Goal: Task Accomplishment & Management: Complete application form

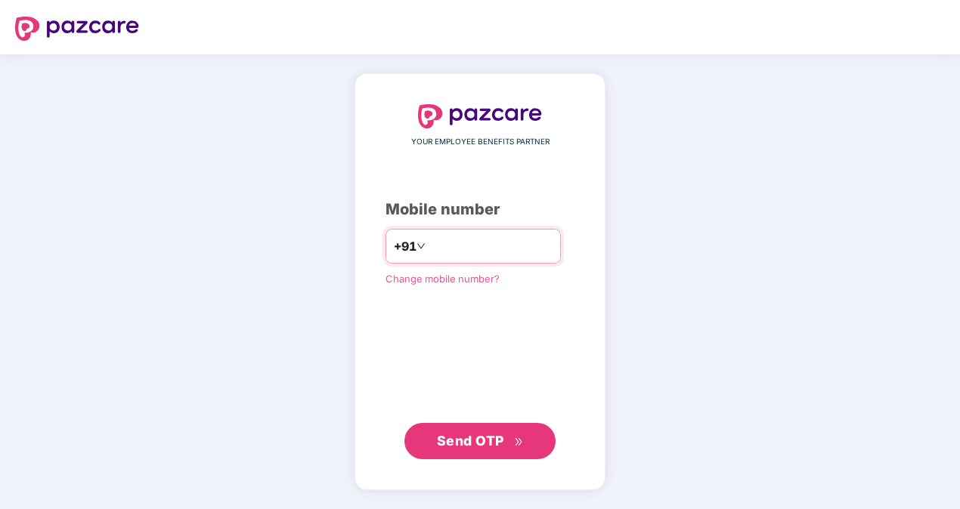
click at [499, 252] on input "number" at bounding box center [490, 246] width 124 height 24
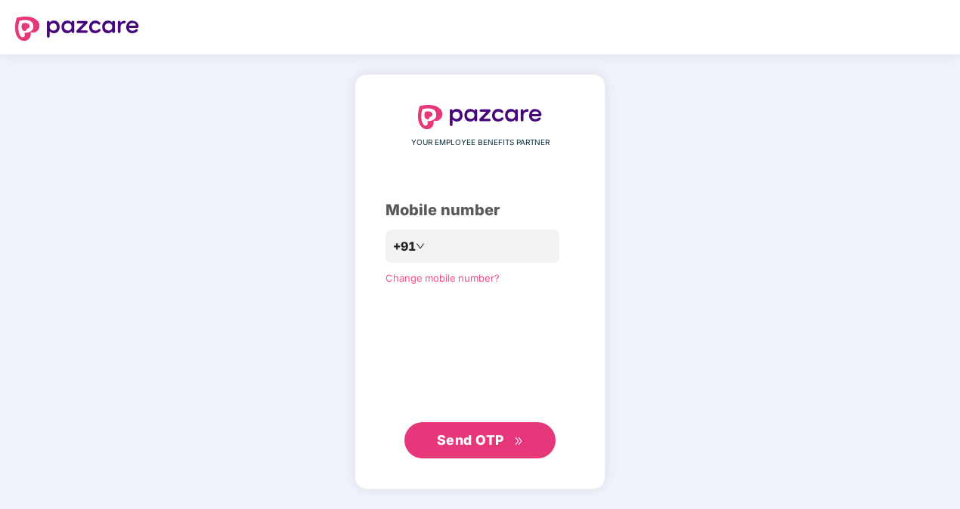
click at [741, 274] on div "**********" at bounding box center [480, 281] width 960 height 455
click at [482, 440] on span "Send OTP" at bounding box center [470, 440] width 67 height 16
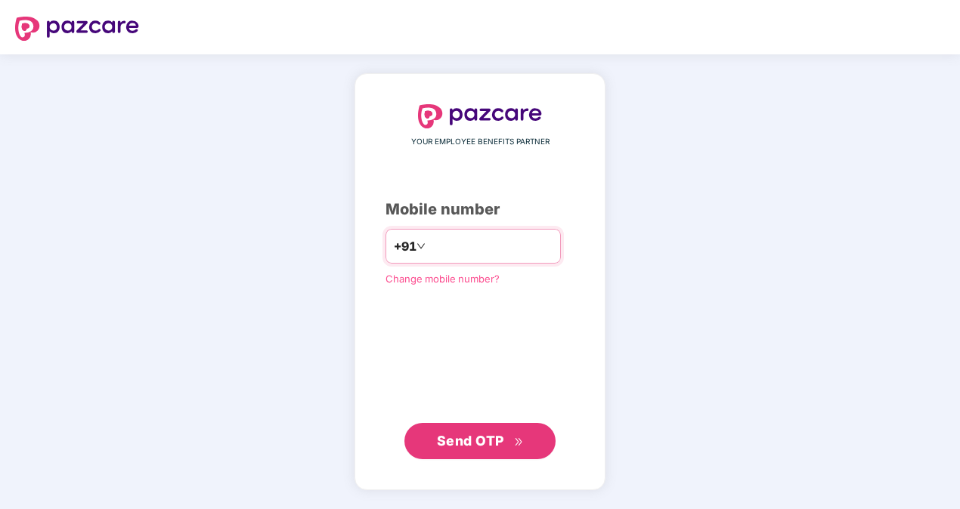
click at [431, 236] on input "**********" at bounding box center [490, 246] width 124 height 24
type input "**********"
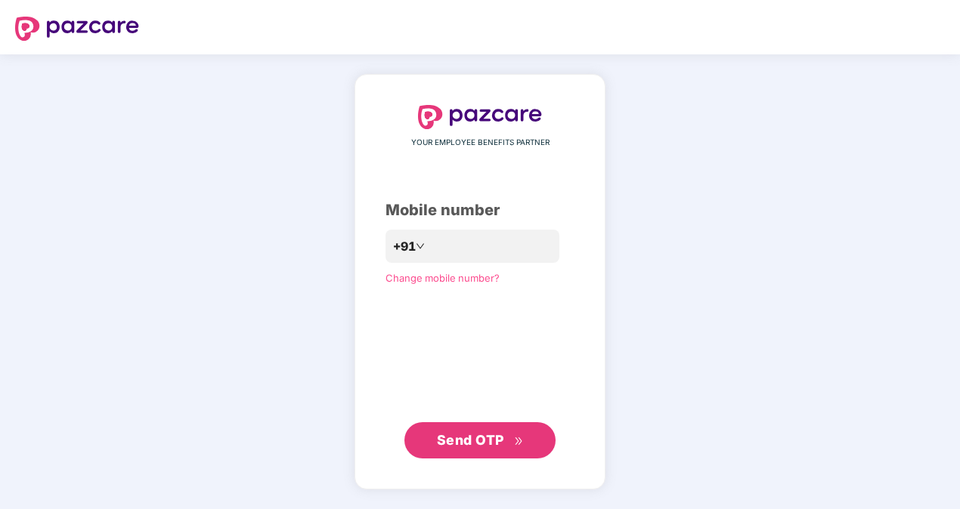
click at [476, 447] on span "Send OTP" at bounding box center [470, 440] width 67 height 16
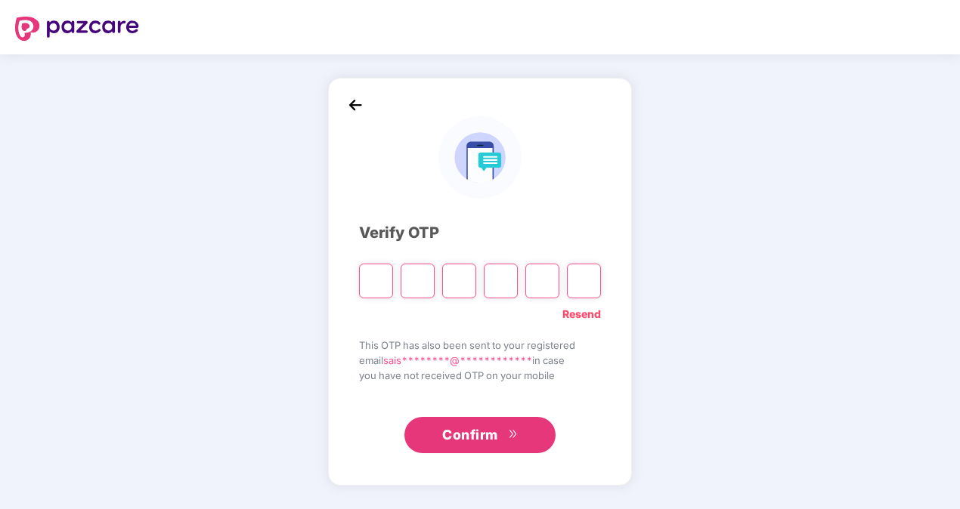
type input "*"
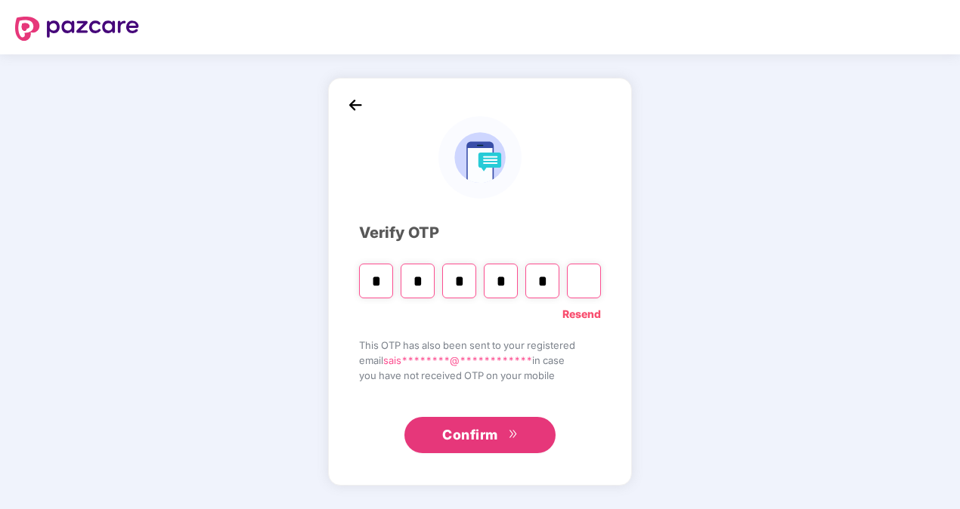
type input "*"
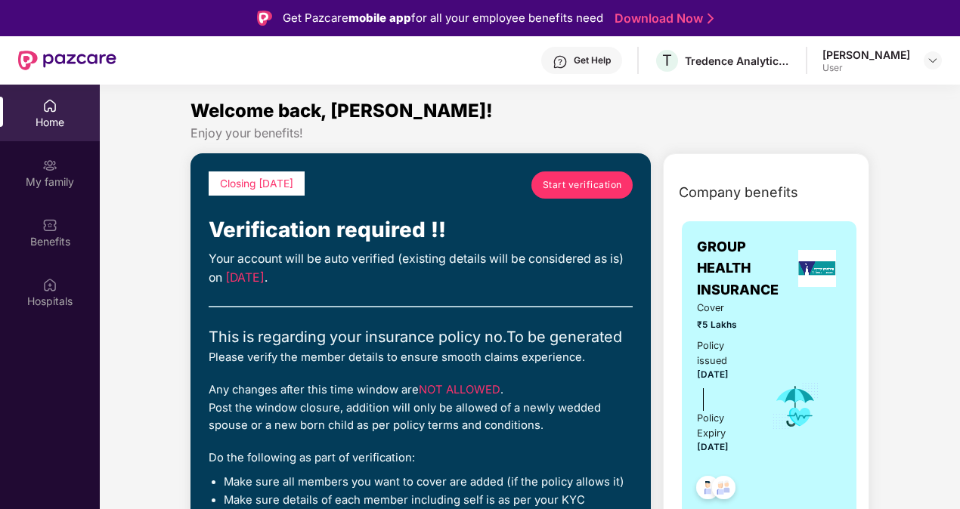
click at [896, 66] on div "User" at bounding box center [866, 68] width 88 height 12
click at [26, 181] on div "My family" at bounding box center [50, 182] width 100 height 15
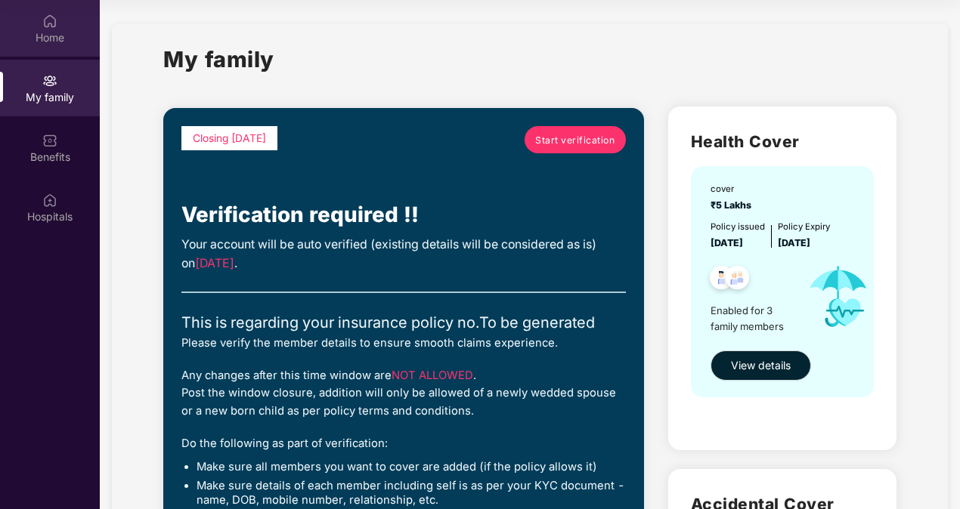
click at [66, 48] on div "Home" at bounding box center [50, 28] width 100 height 57
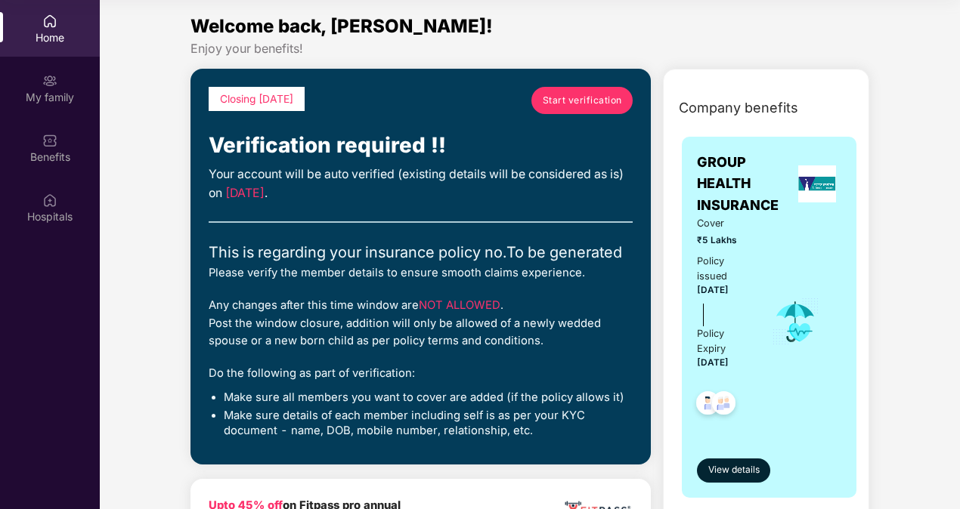
click at [571, 107] on span "Start verification" at bounding box center [582, 100] width 79 height 14
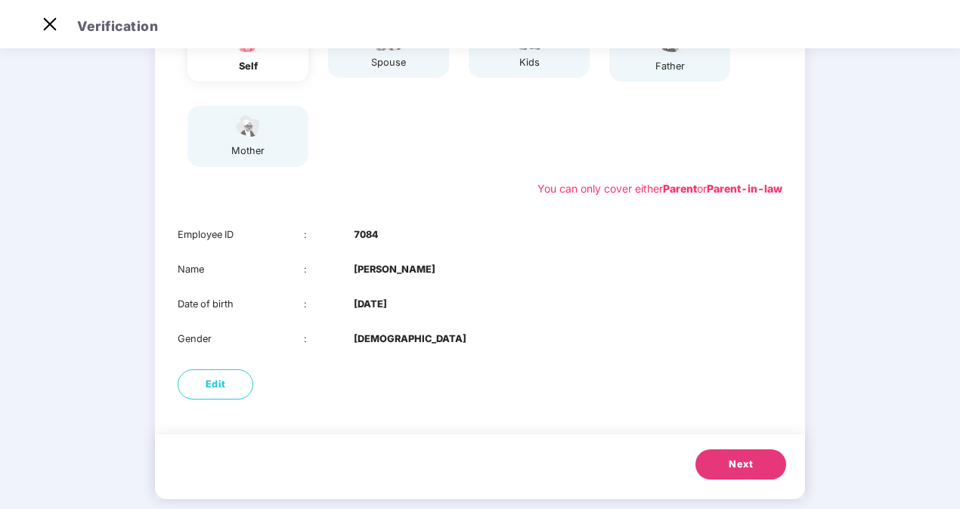
scroll to position [212, 0]
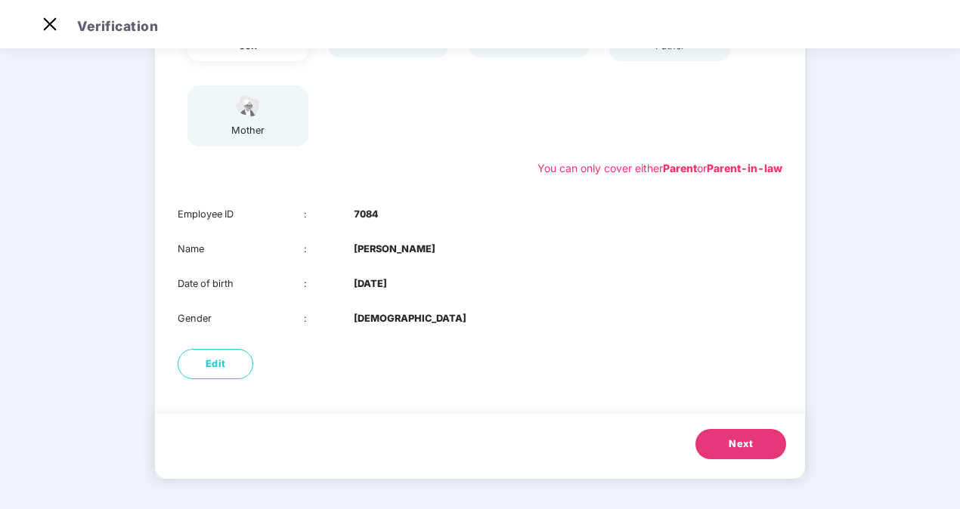
click at [731, 445] on span "Next" at bounding box center [740, 444] width 24 height 15
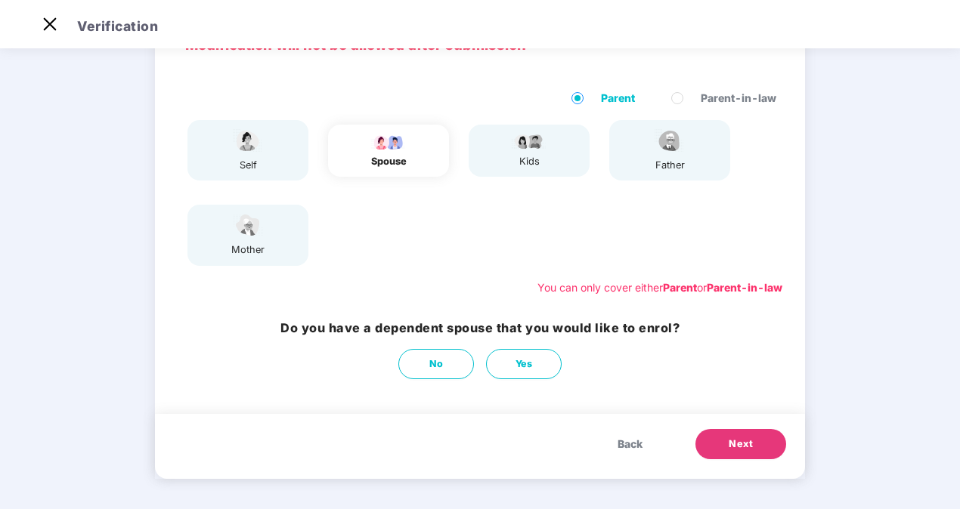
click at [709, 438] on button "Next" at bounding box center [740, 444] width 91 height 30
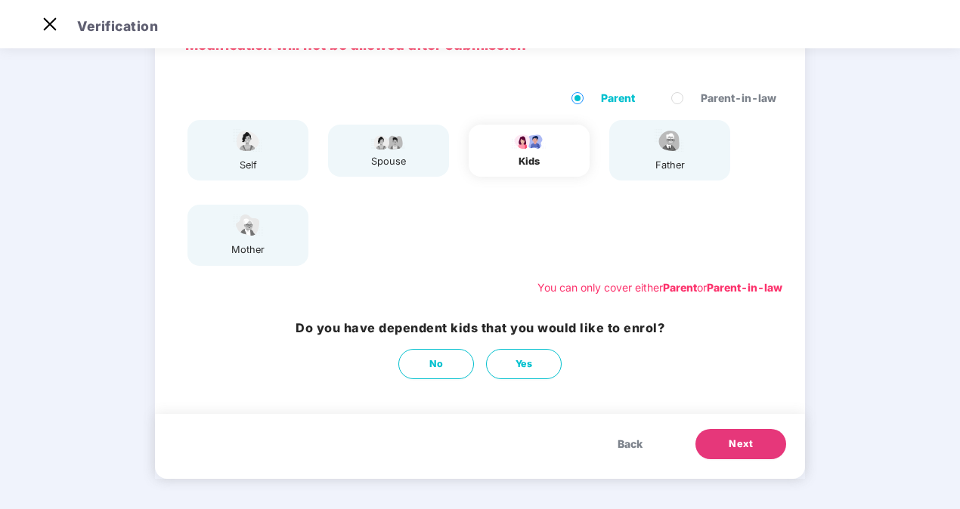
click at [747, 447] on span "Next" at bounding box center [740, 444] width 24 height 15
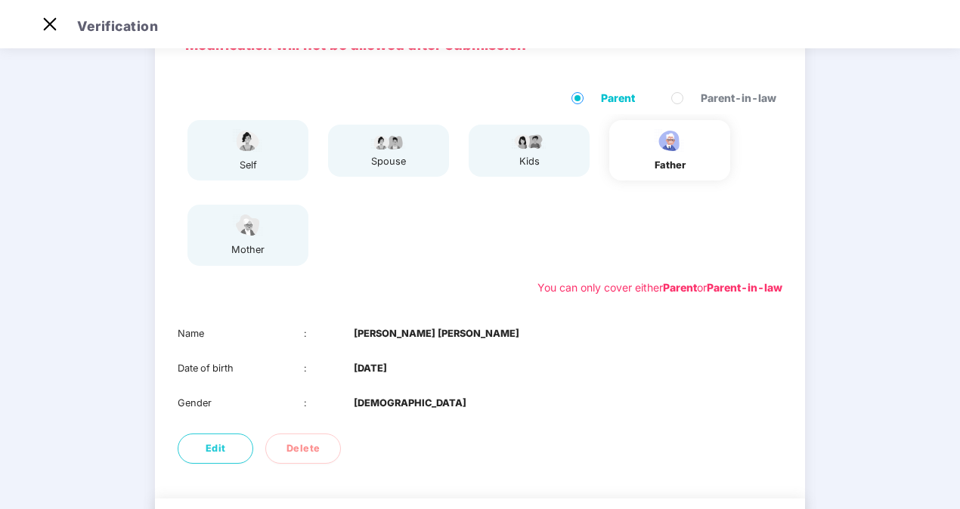
scroll to position [177, 0]
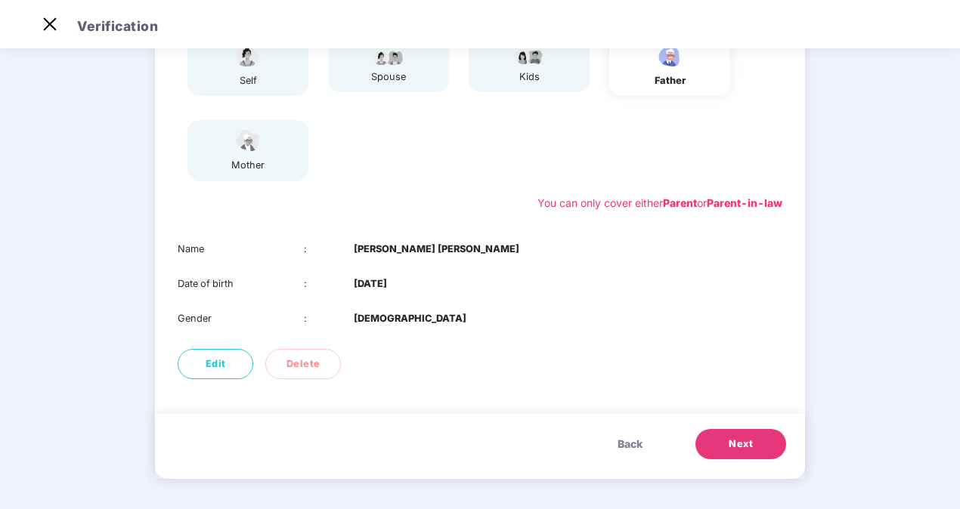
click at [746, 444] on span "Next" at bounding box center [740, 444] width 24 height 15
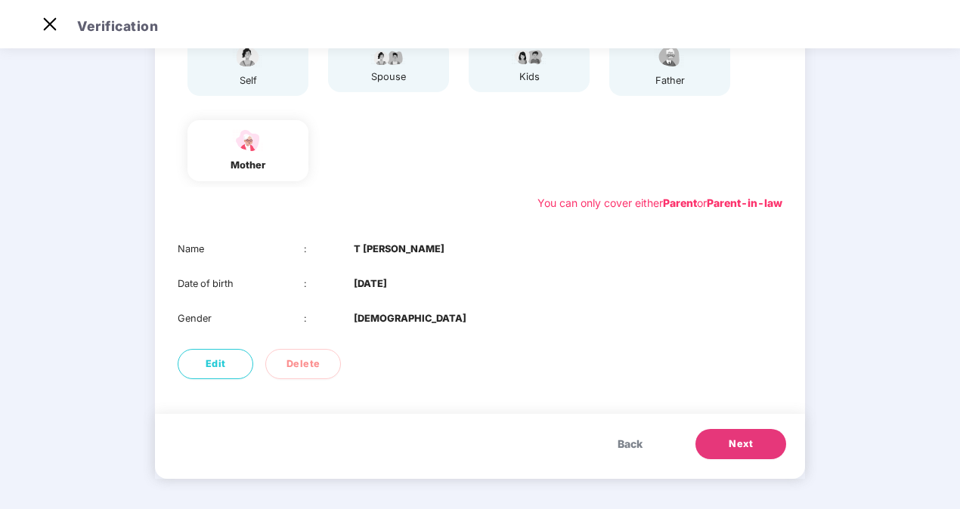
click at [746, 444] on span "Next" at bounding box center [740, 444] width 24 height 15
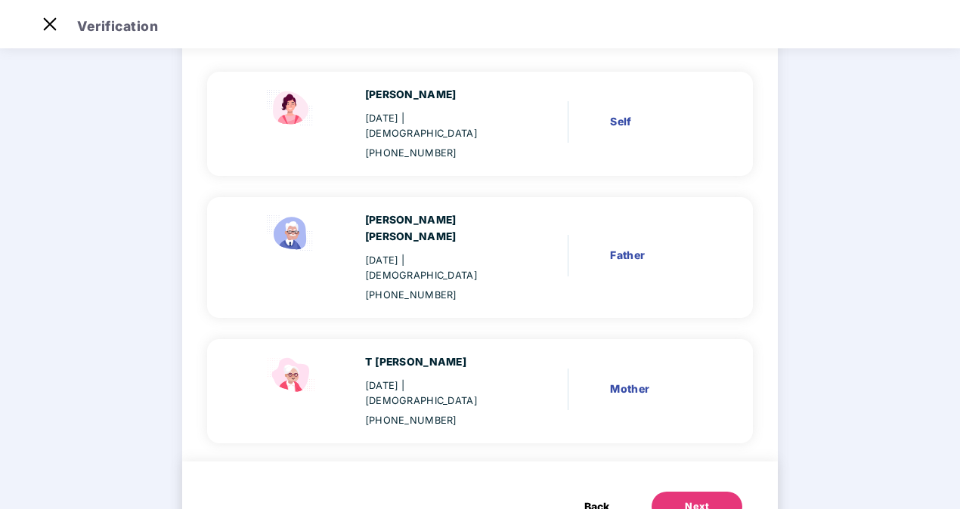
click at [698, 492] on button "Next" at bounding box center [696, 507] width 91 height 30
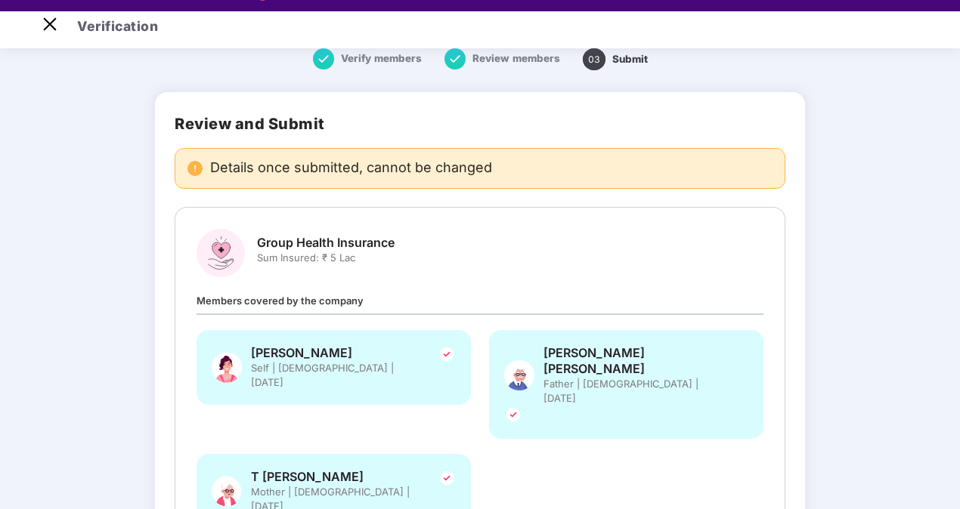
scroll to position [133, 0]
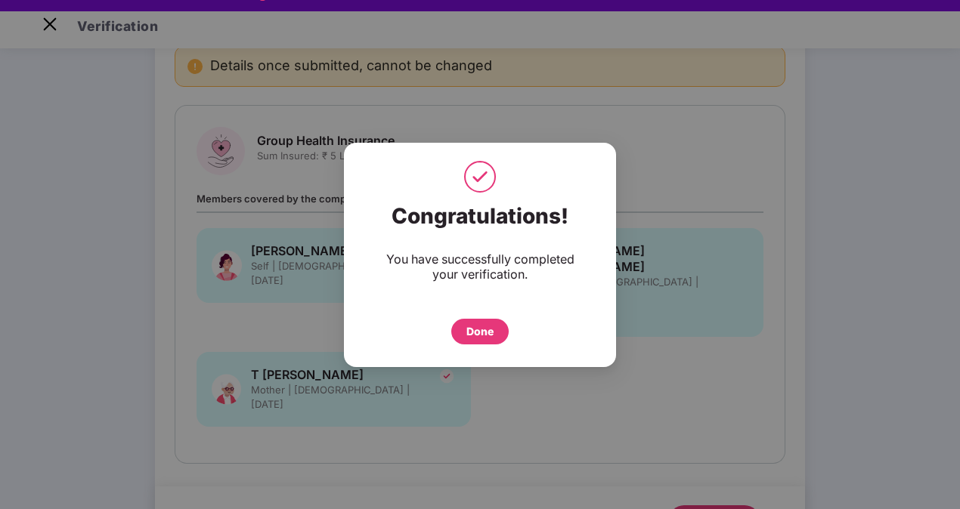
click at [471, 339] on div "Done" at bounding box center [479, 331] width 27 height 17
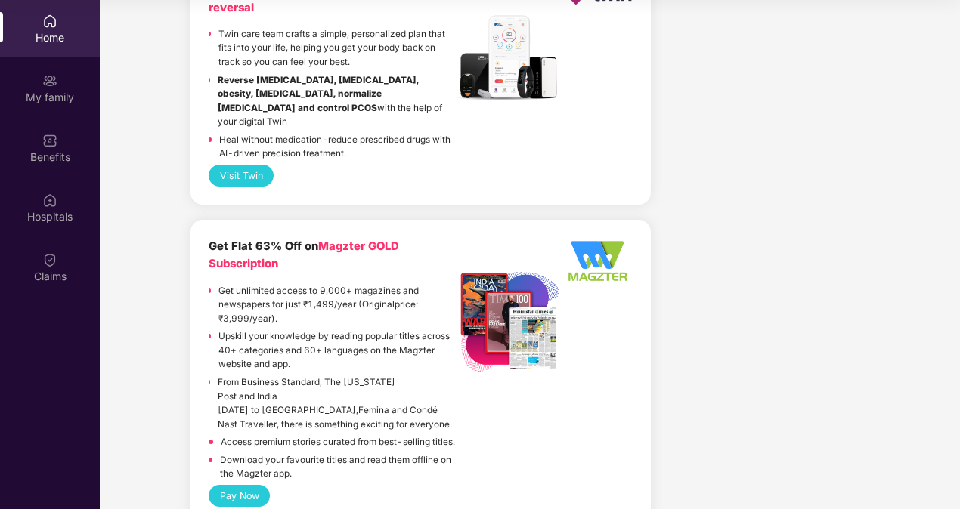
scroll to position [3330, 0]
